Goal: Task Accomplishment & Management: Manage account settings

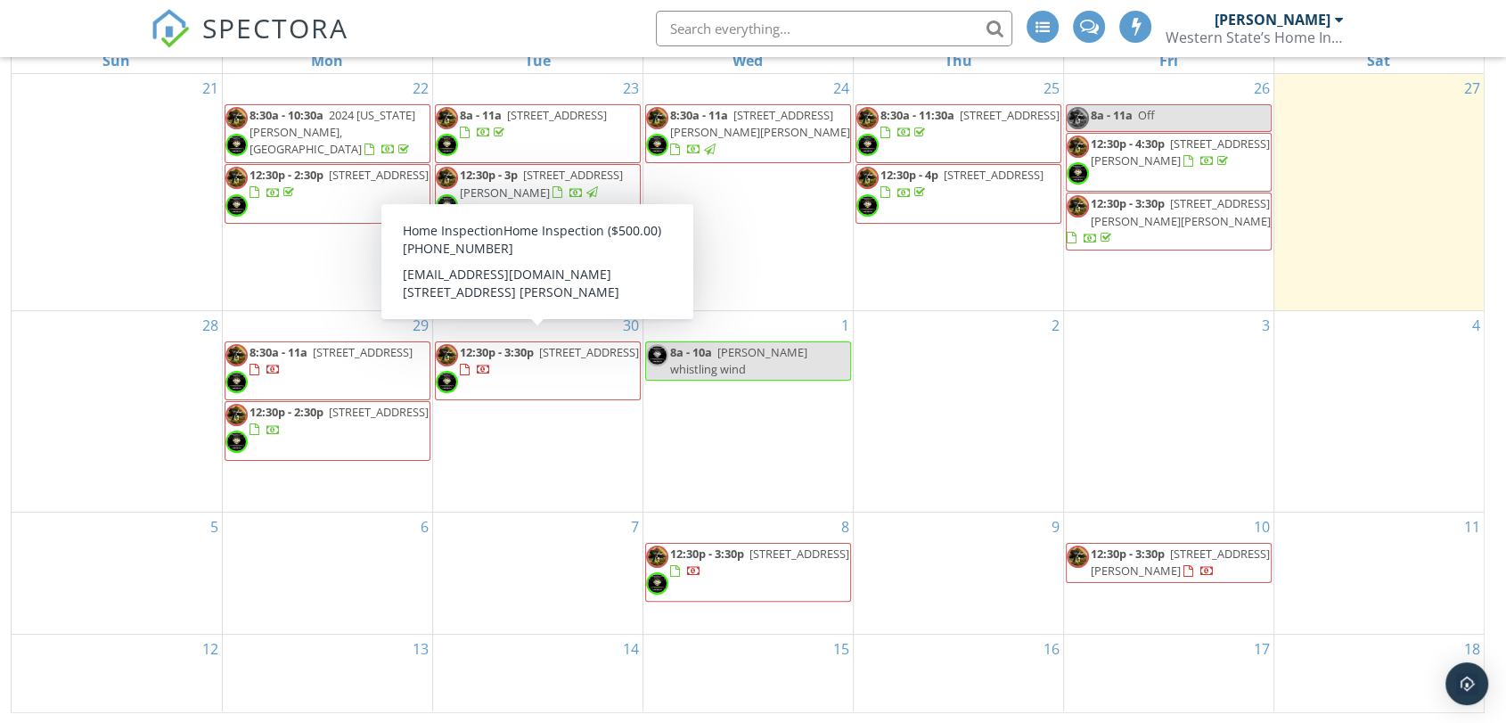
click at [539, 345] on span "[STREET_ADDRESS]" at bounding box center [589, 352] width 100 height 16
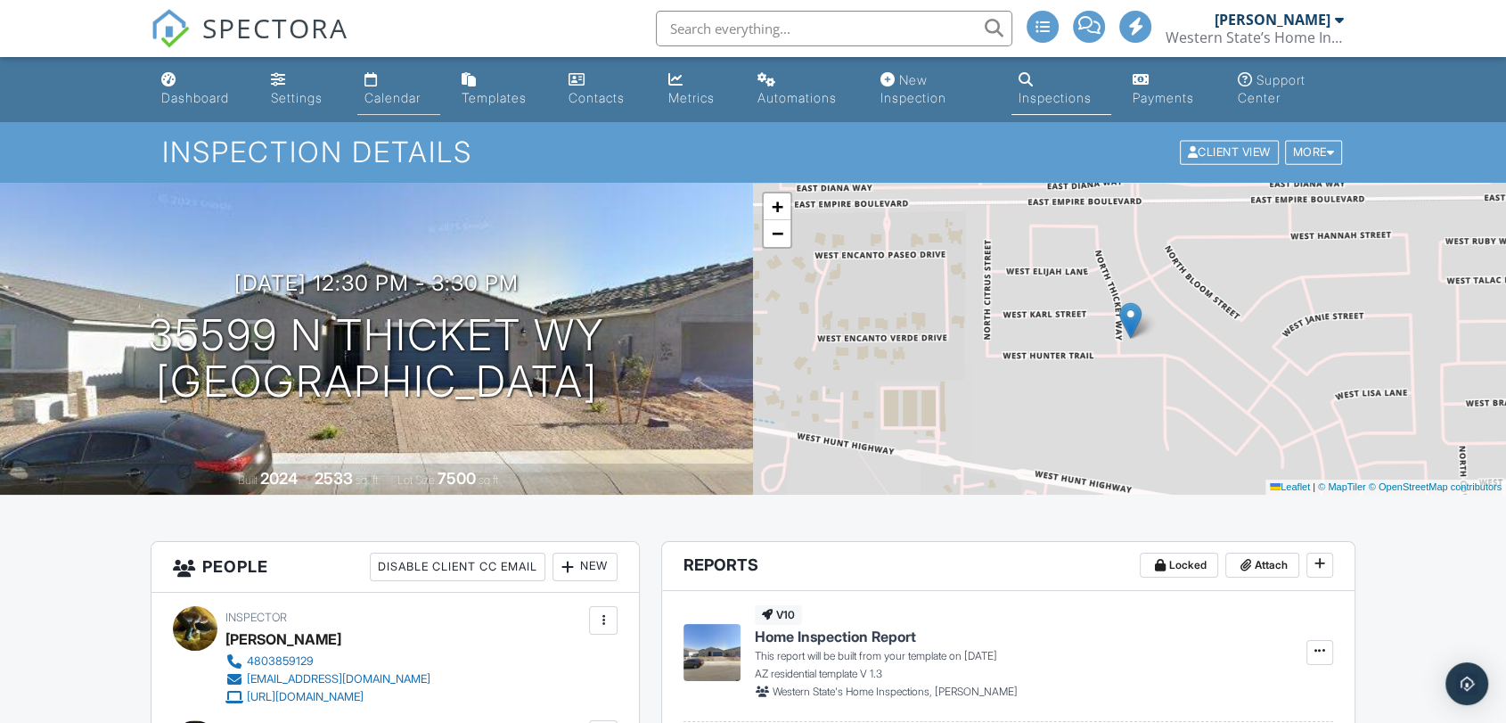
click at [379, 107] on link "Calendar" at bounding box center [398, 89] width 82 height 51
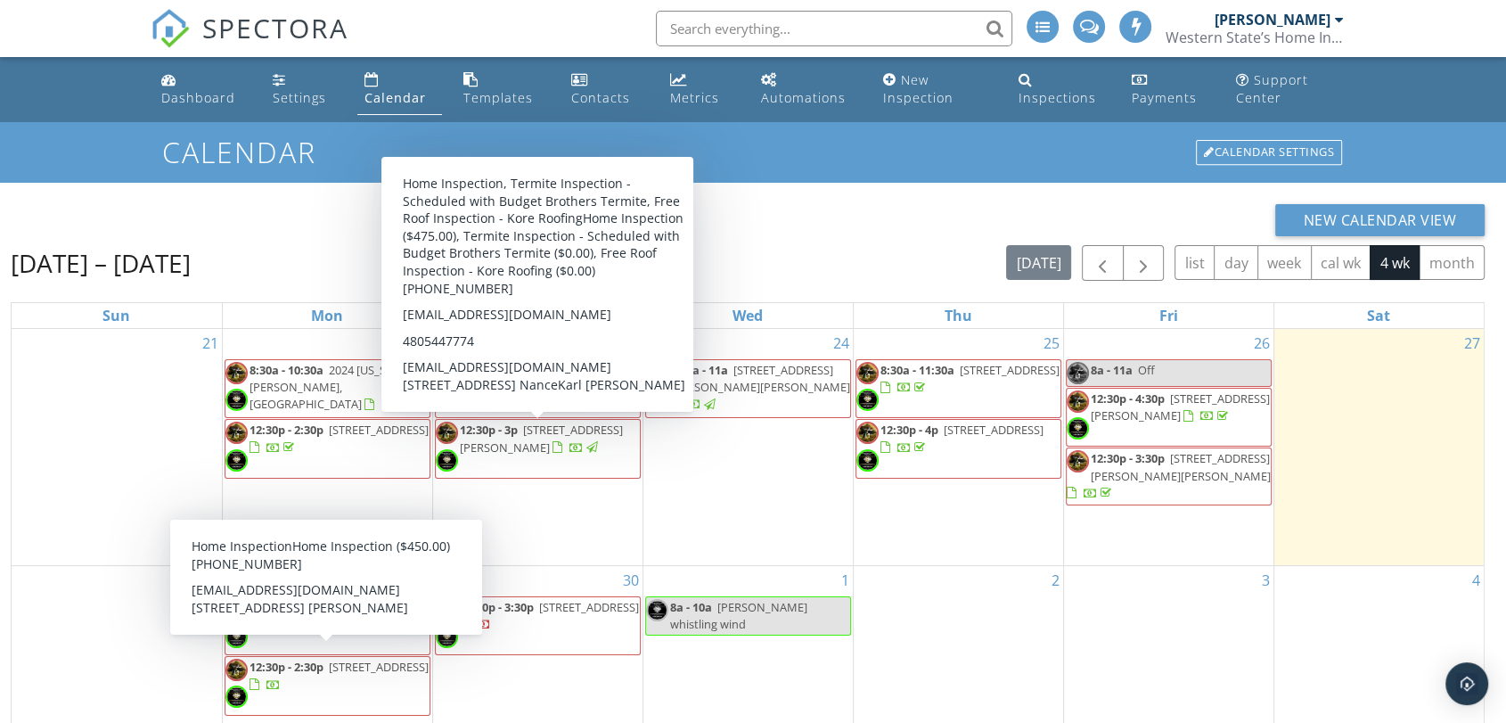
click at [317, 677] on span "12:30p - 2:30p [STREET_ADDRESS]" at bounding box center [328, 685] width 204 height 53
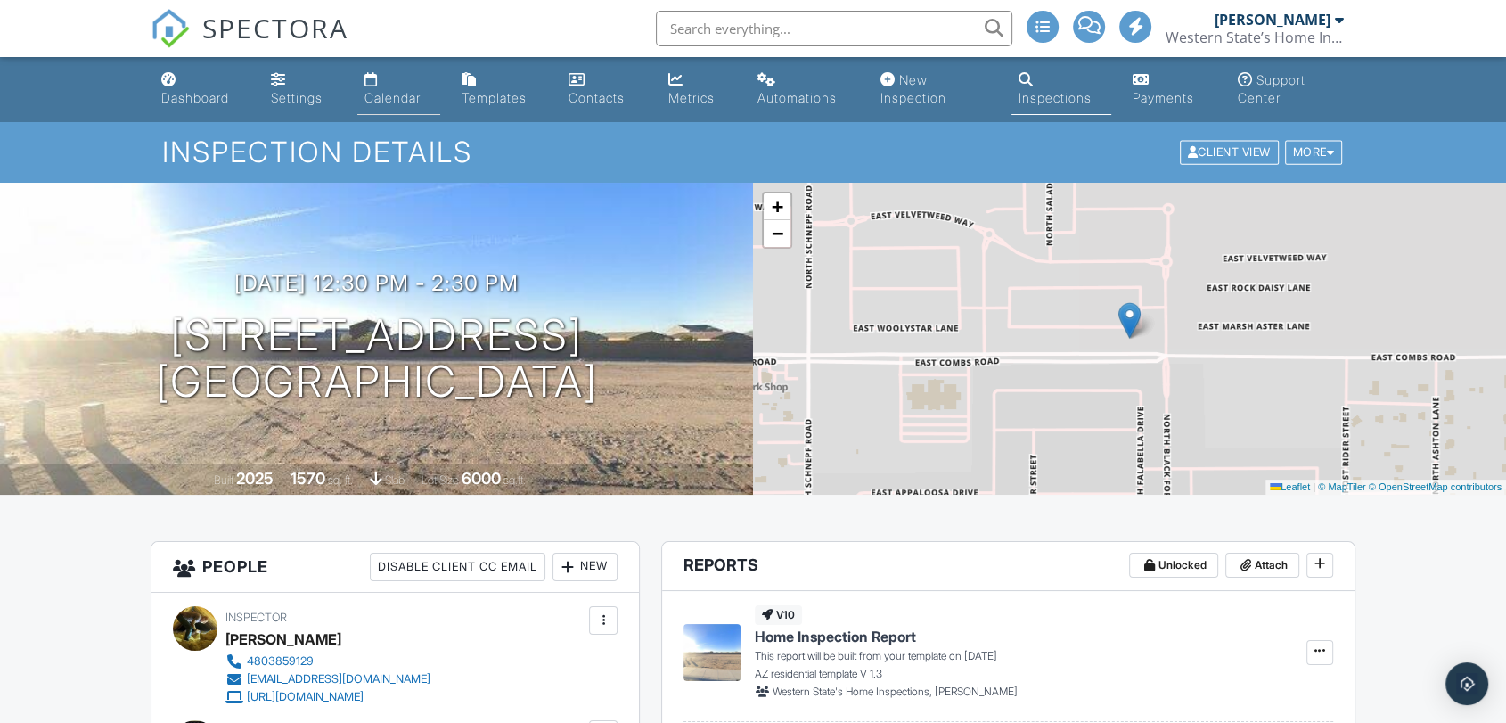
click at [407, 93] on div "Calendar" at bounding box center [393, 97] width 56 height 15
